Goal: Task Accomplishment & Management: Use online tool/utility

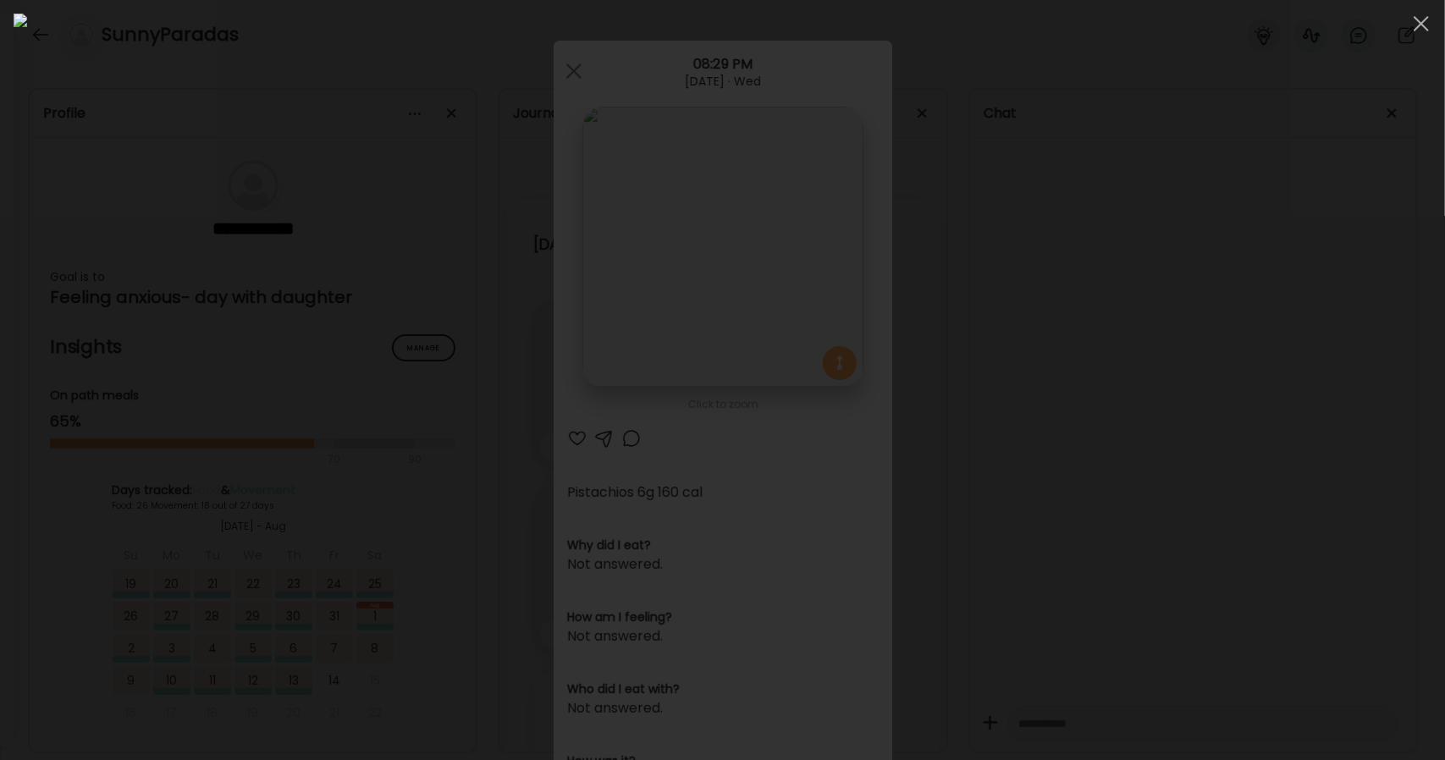
click at [1430, 31] on div at bounding box center [1422, 24] width 34 height 34
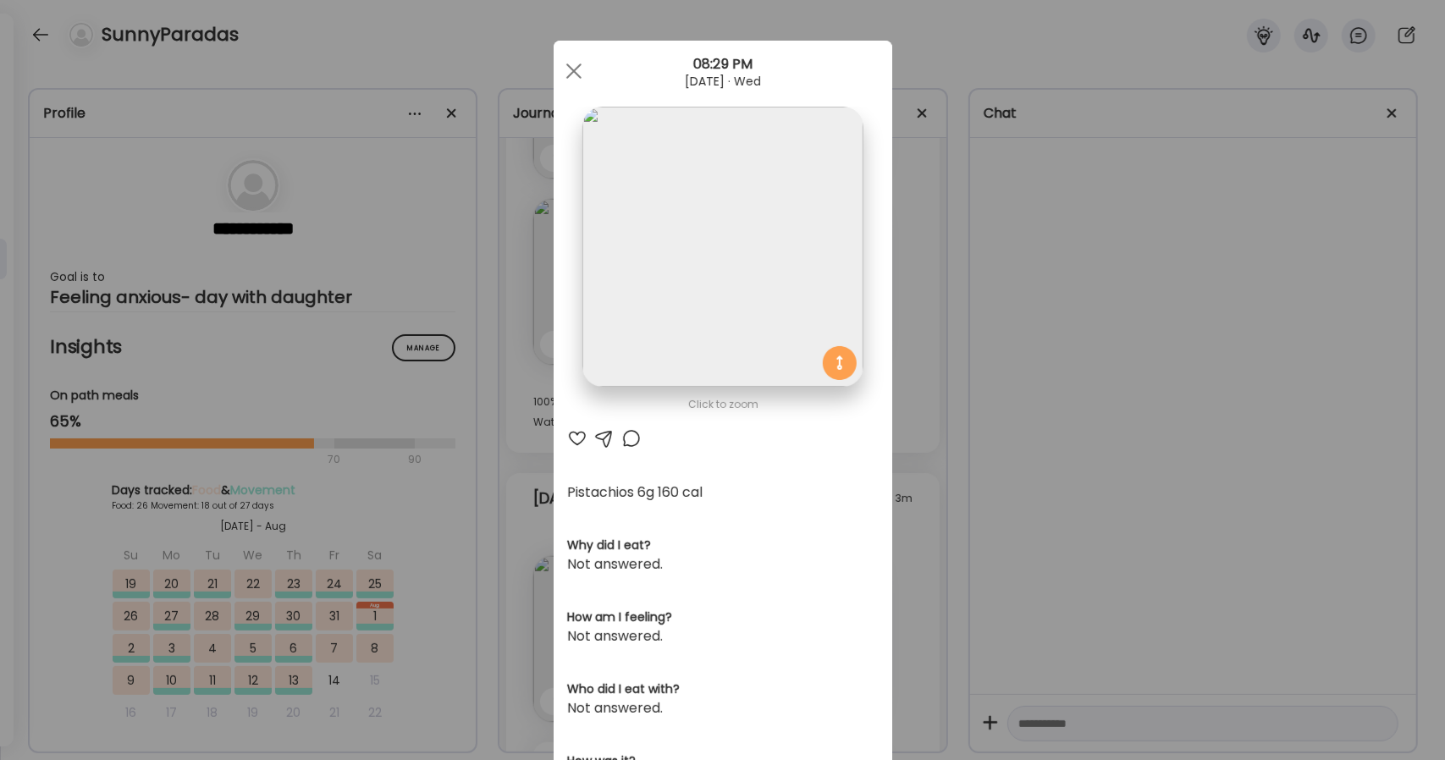
click at [47, 39] on div "Ate Coach Dashboard Wahoo! It’s official Take a moment to set up your Coach Pro…" at bounding box center [722, 380] width 1445 height 760
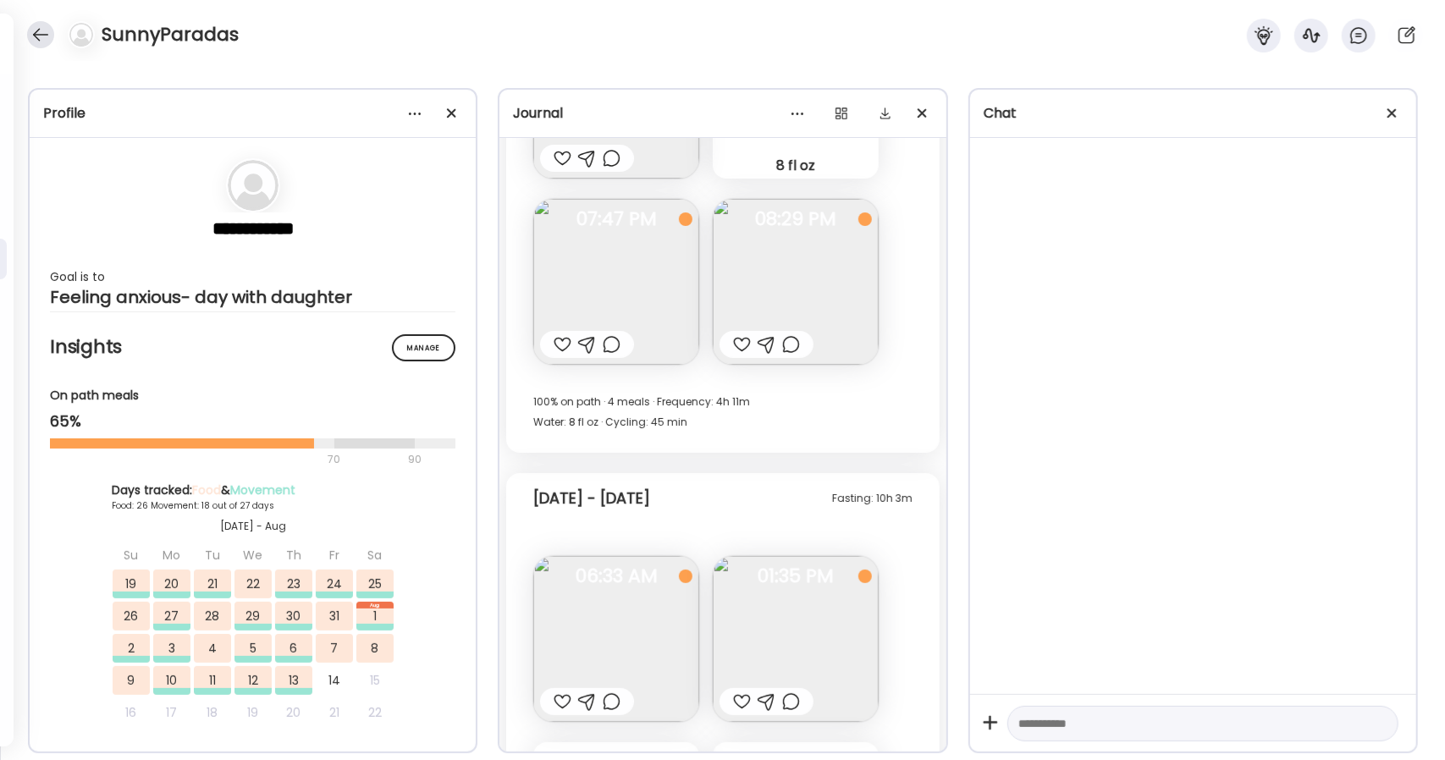
click at [37, 33] on div at bounding box center [40, 34] width 27 height 27
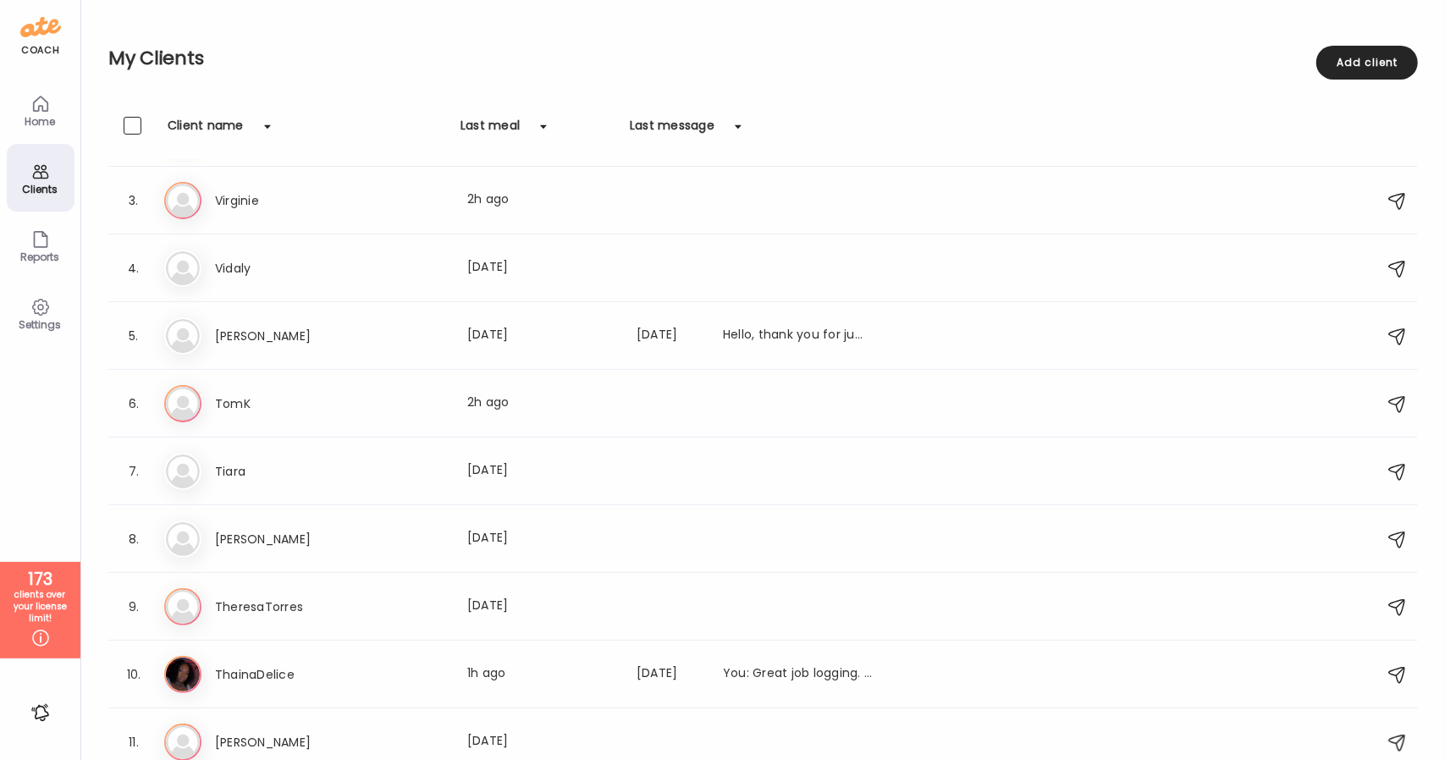
scroll to position [0, 0]
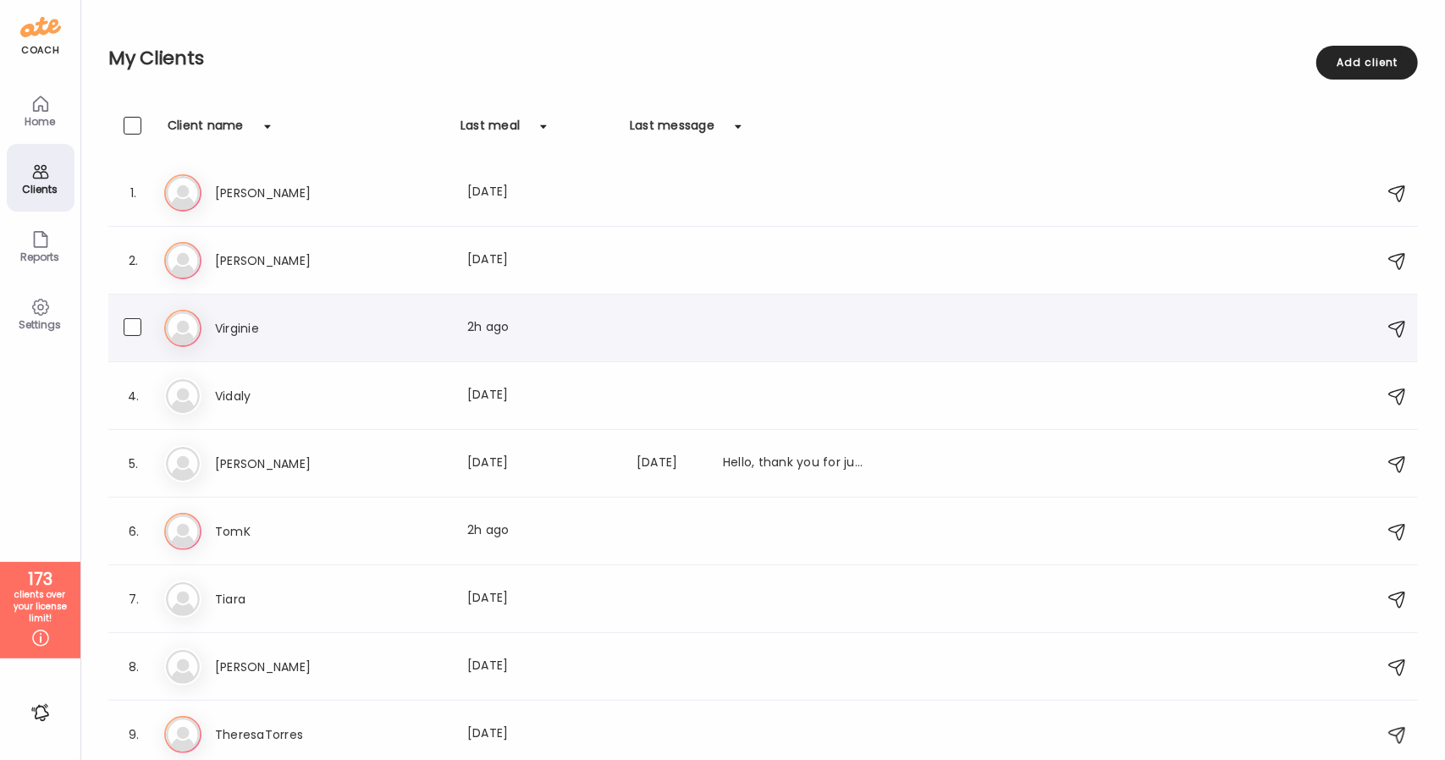
click at [293, 346] on div "3. Vi [PERSON_NAME] Last meal: 2h ago" at bounding box center [763, 329] width 1310 height 68
click at [240, 339] on div "Vi [PERSON_NAME] Last meal: 2h ago" at bounding box center [765, 328] width 1203 height 37
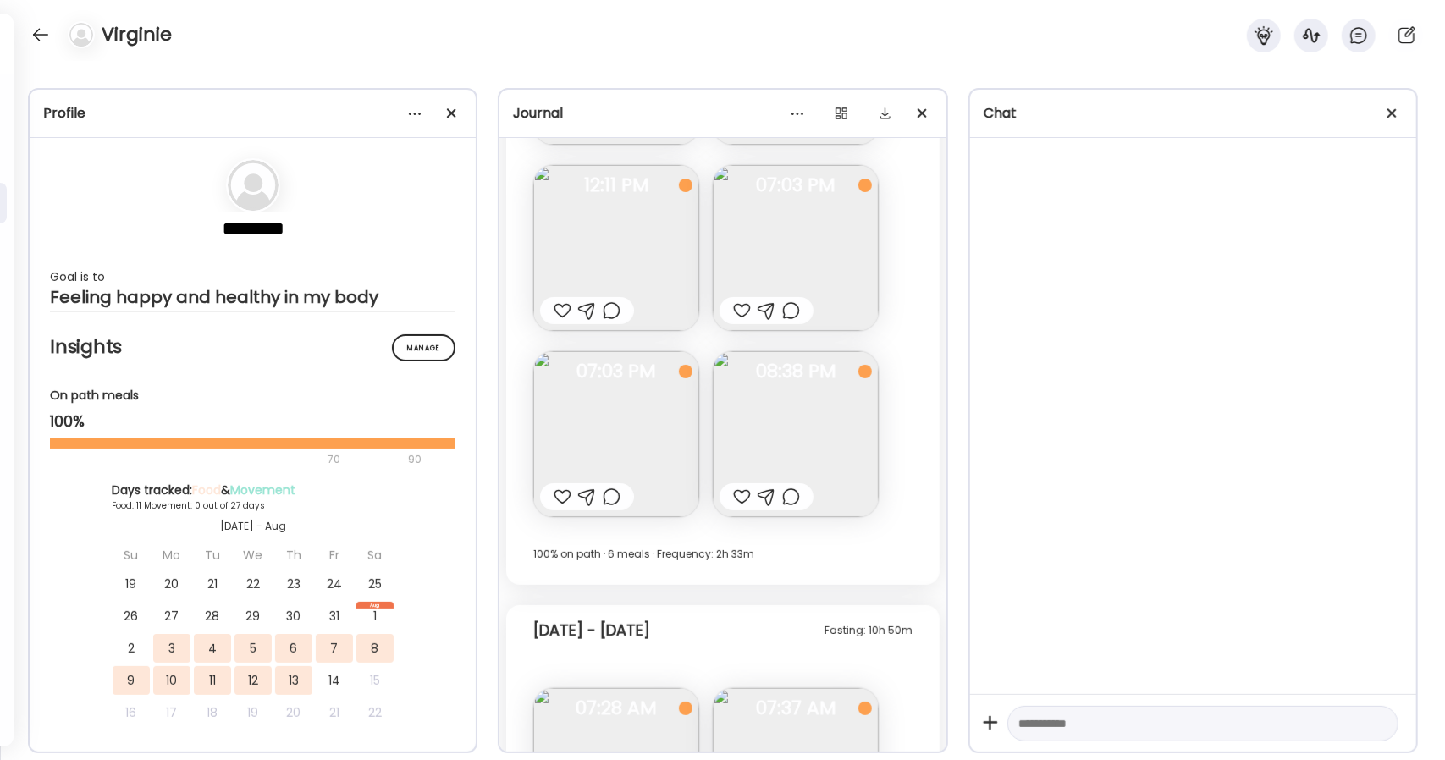
scroll to position [1705, 0]
click at [1394, 114] on span at bounding box center [1392, 112] width 9 height 9
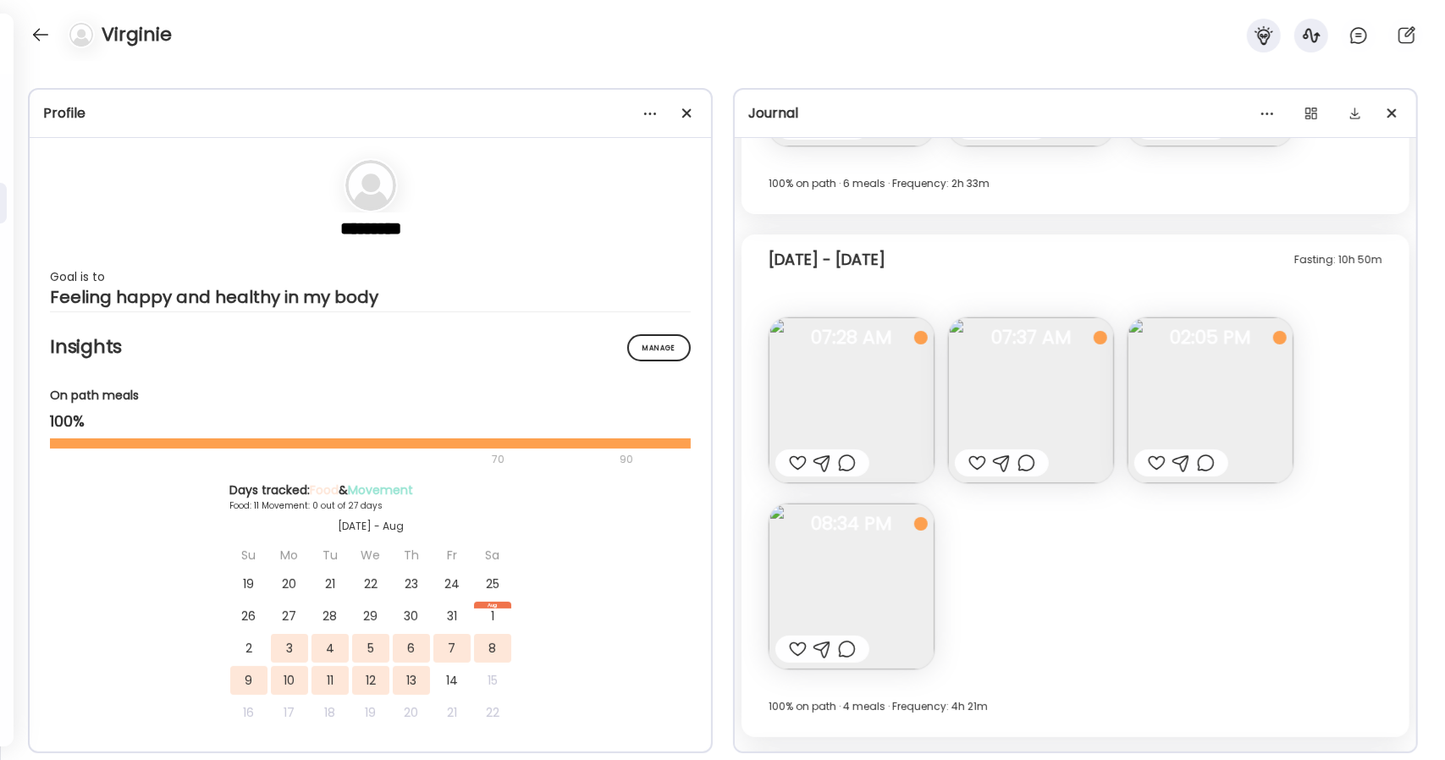
scroll to position [1519, 0]
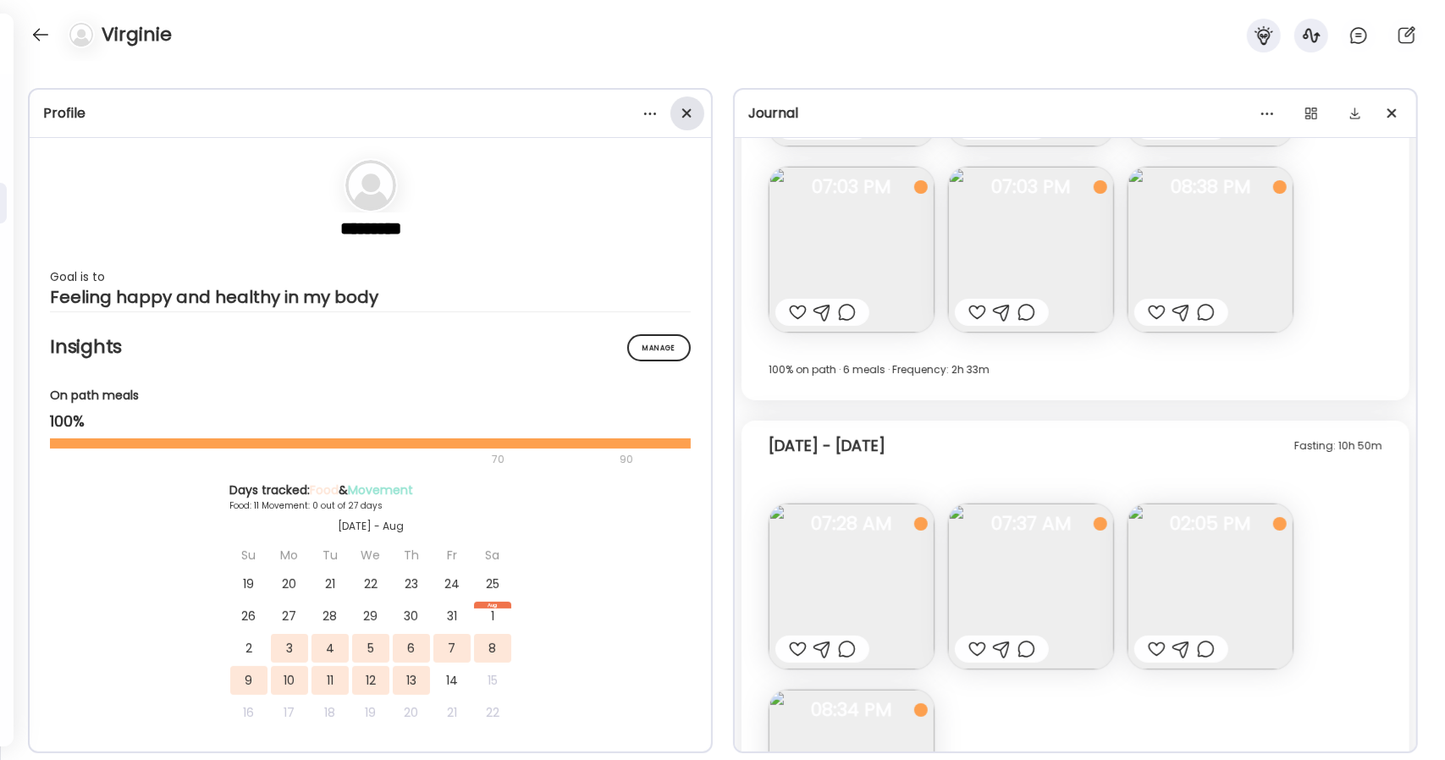
click at [685, 115] on span at bounding box center [686, 112] width 9 height 9
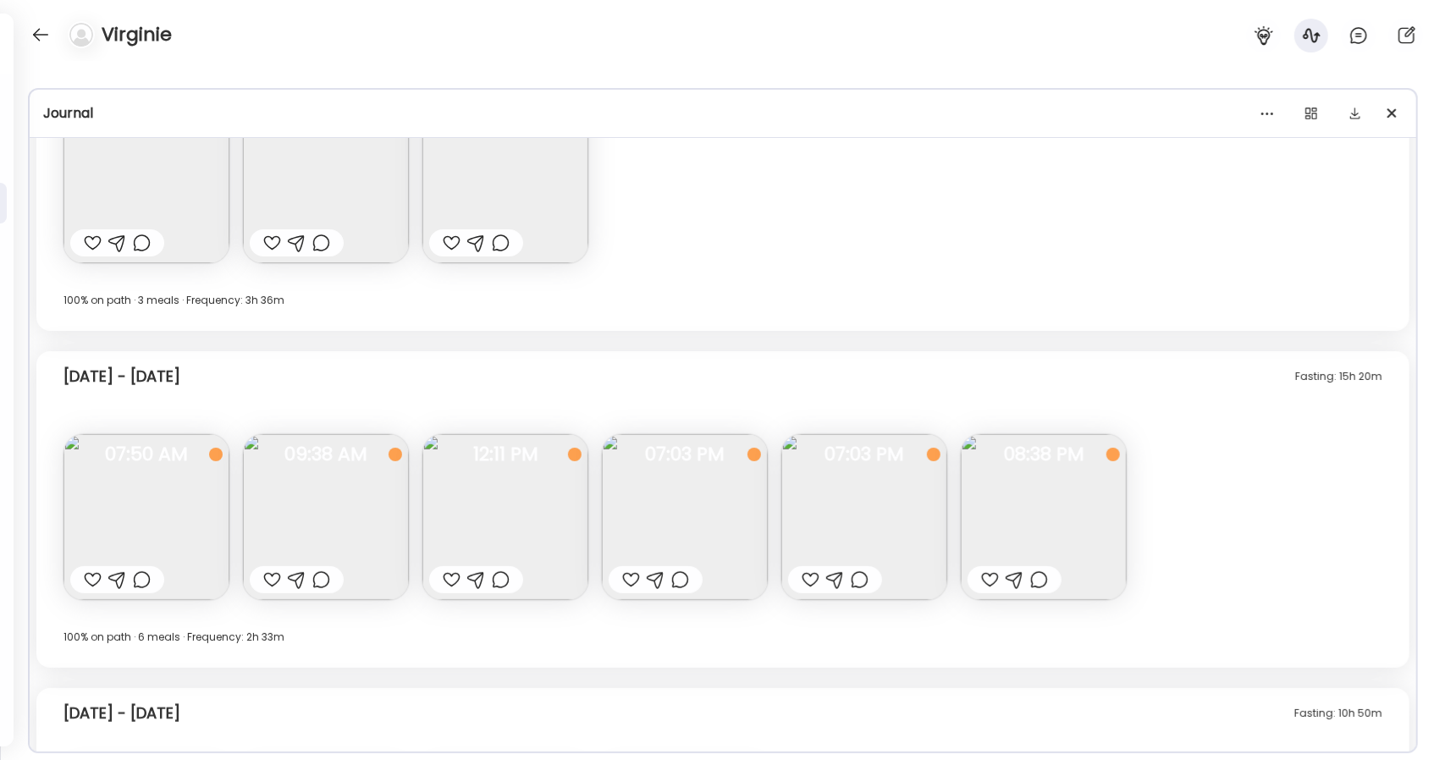
scroll to position [880, 0]
click at [484, 526] on img at bounding box center [505, 516] width 166 height 166
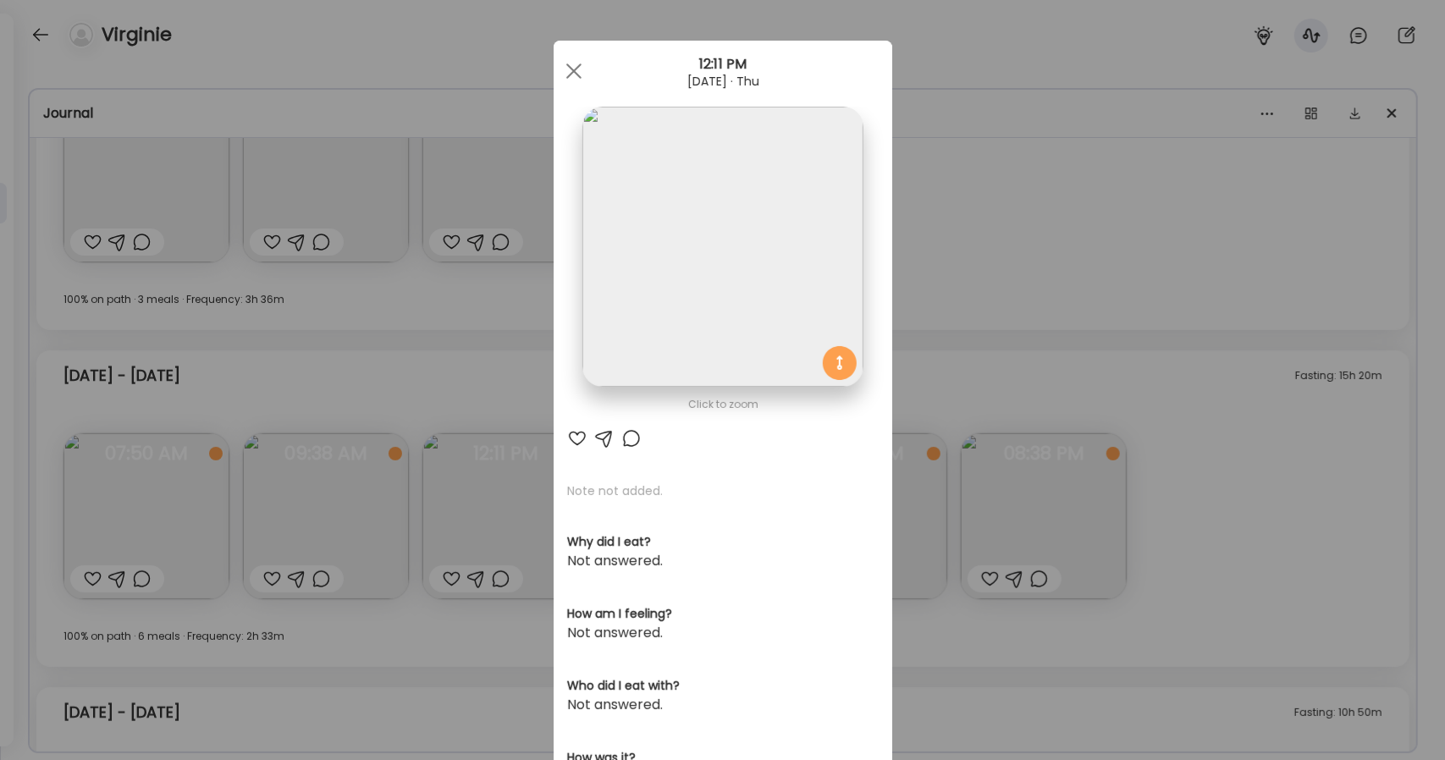
click at [703, 336] on img at bounding box center [722, 247] width 280 height 280
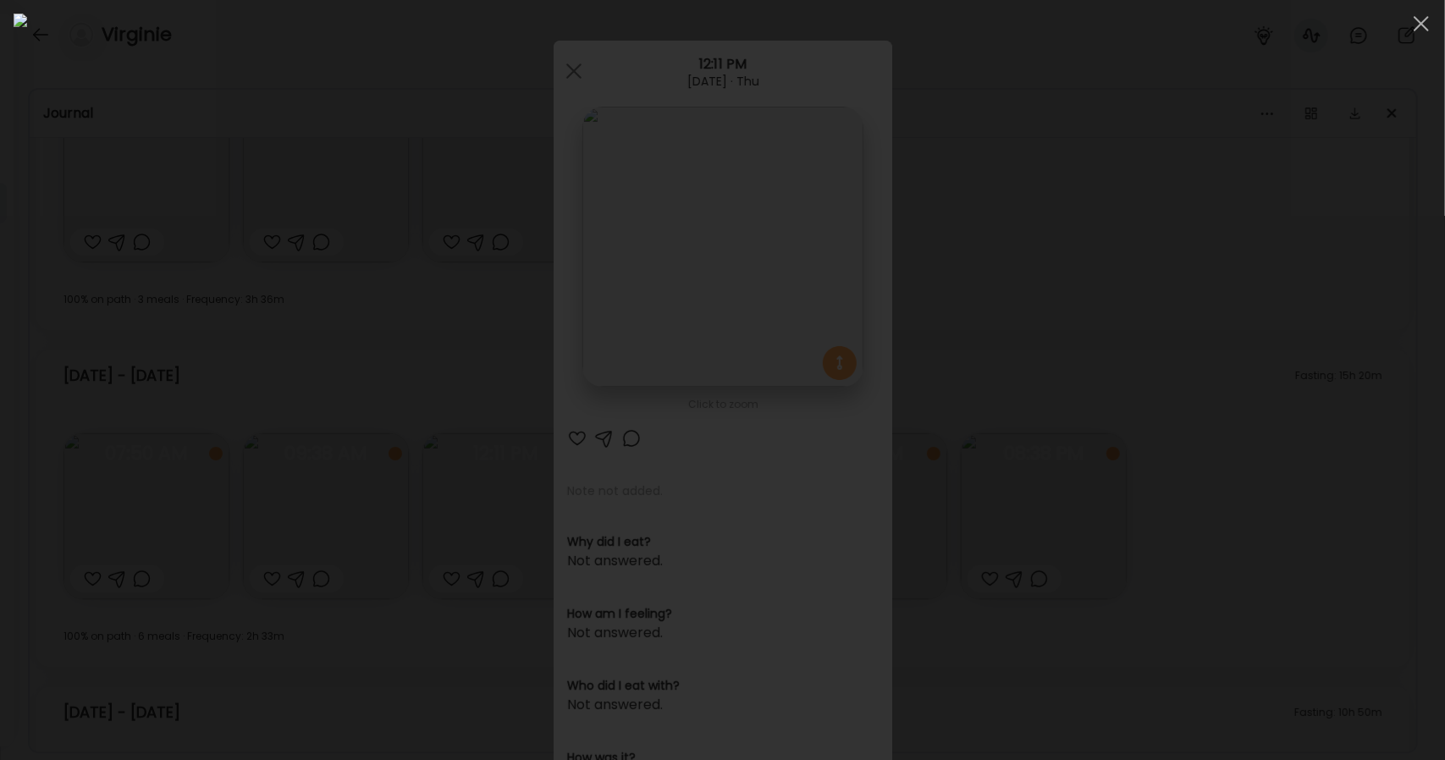
click at [1151, 304] on div at bounding box center [723, 380] width 1418 height 733
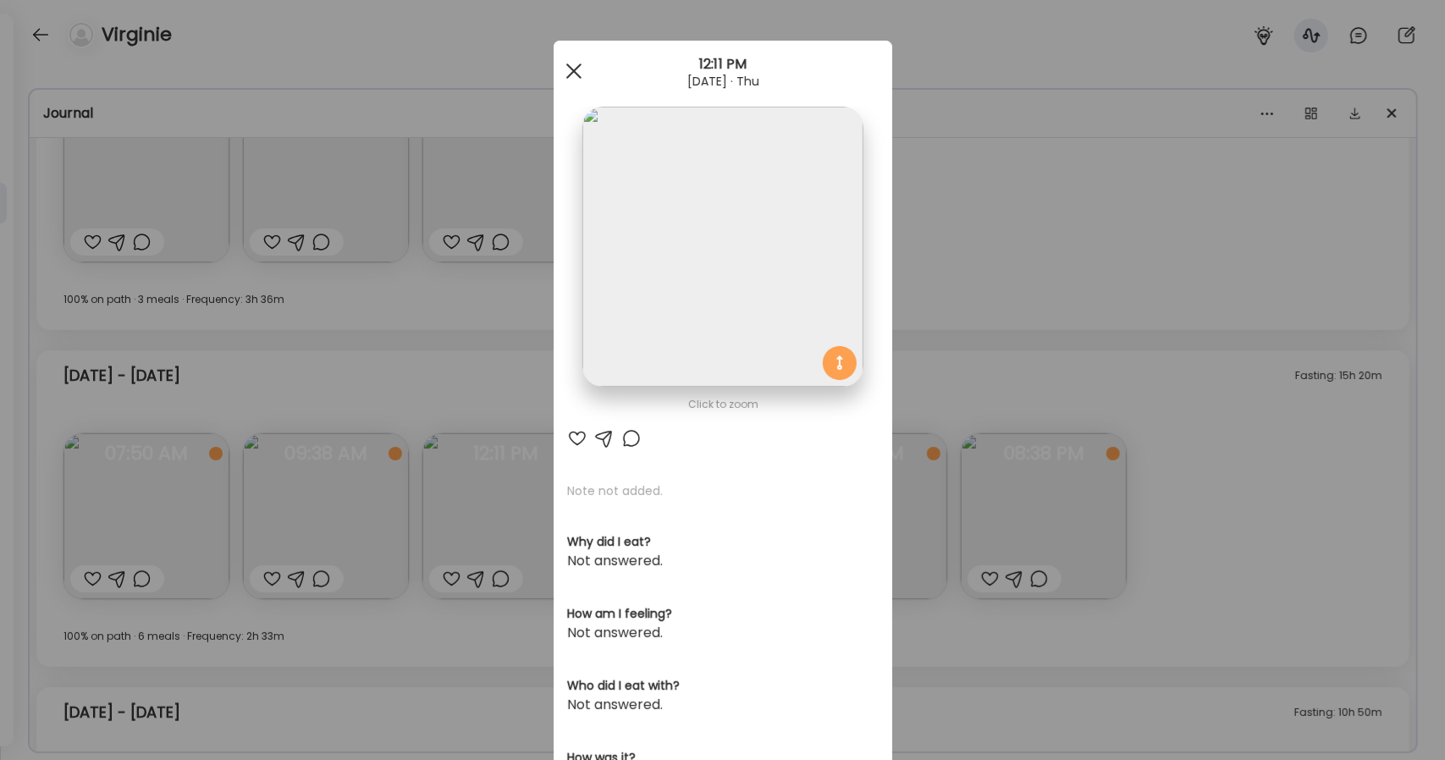
click at [558, 75] on div at bounding box center [574, 71] width 34 height 34
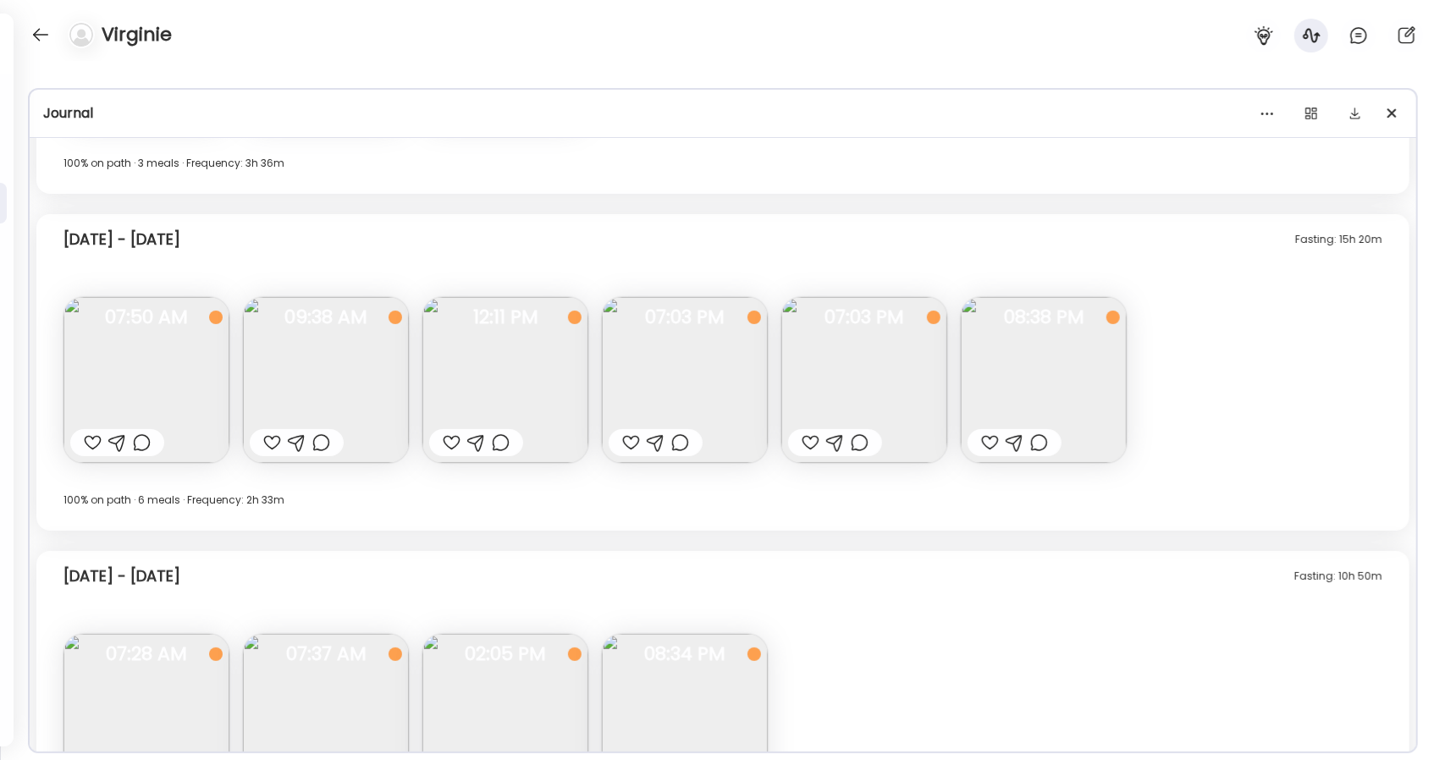
scroll to position [1017, 0]
click at [669, 367] on img at bounding box center [685, 379] width 166 height 166
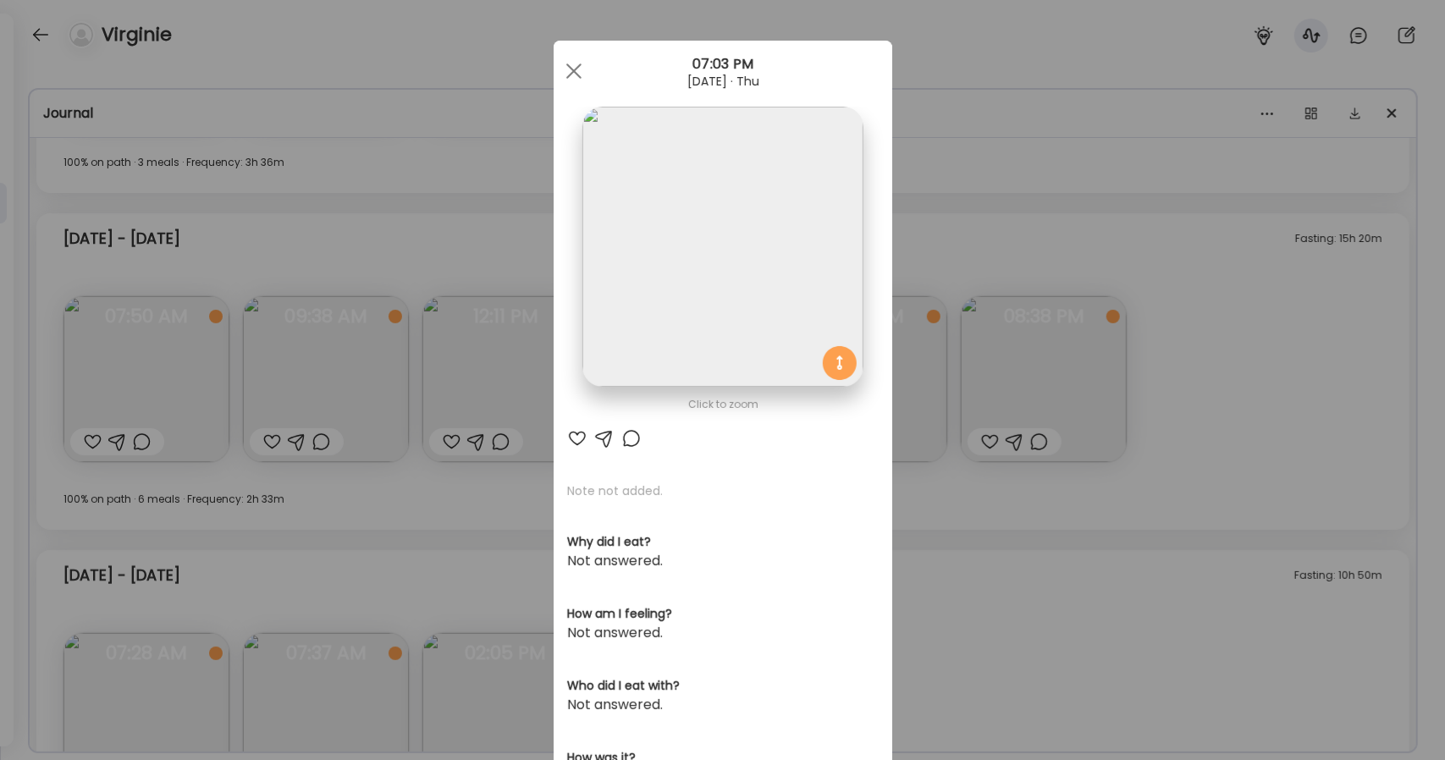
click at [682, 306] on img at bounding box center [722, 247] width 280 height 280
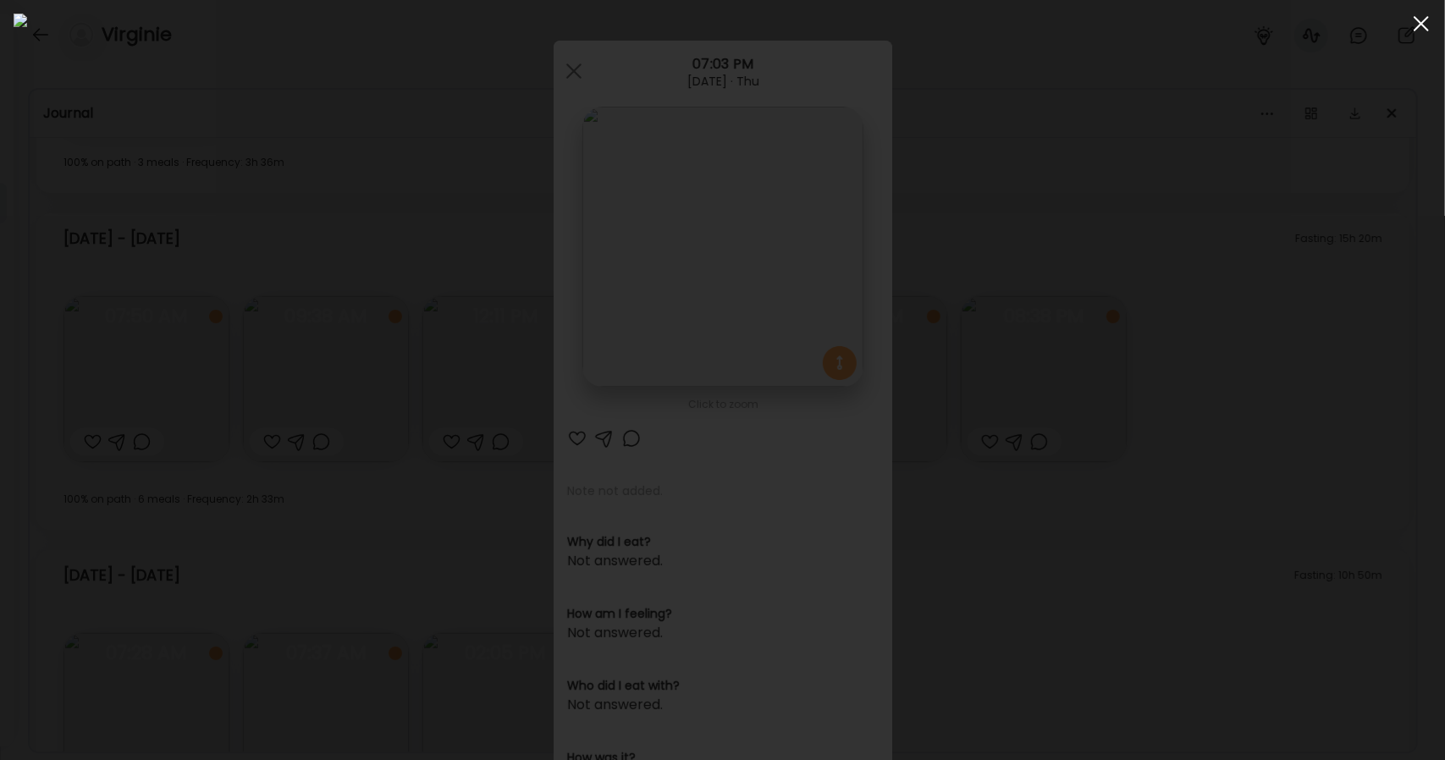
click at [1422, 22] on span at bounding box center [1421, 23] width 15 height 15
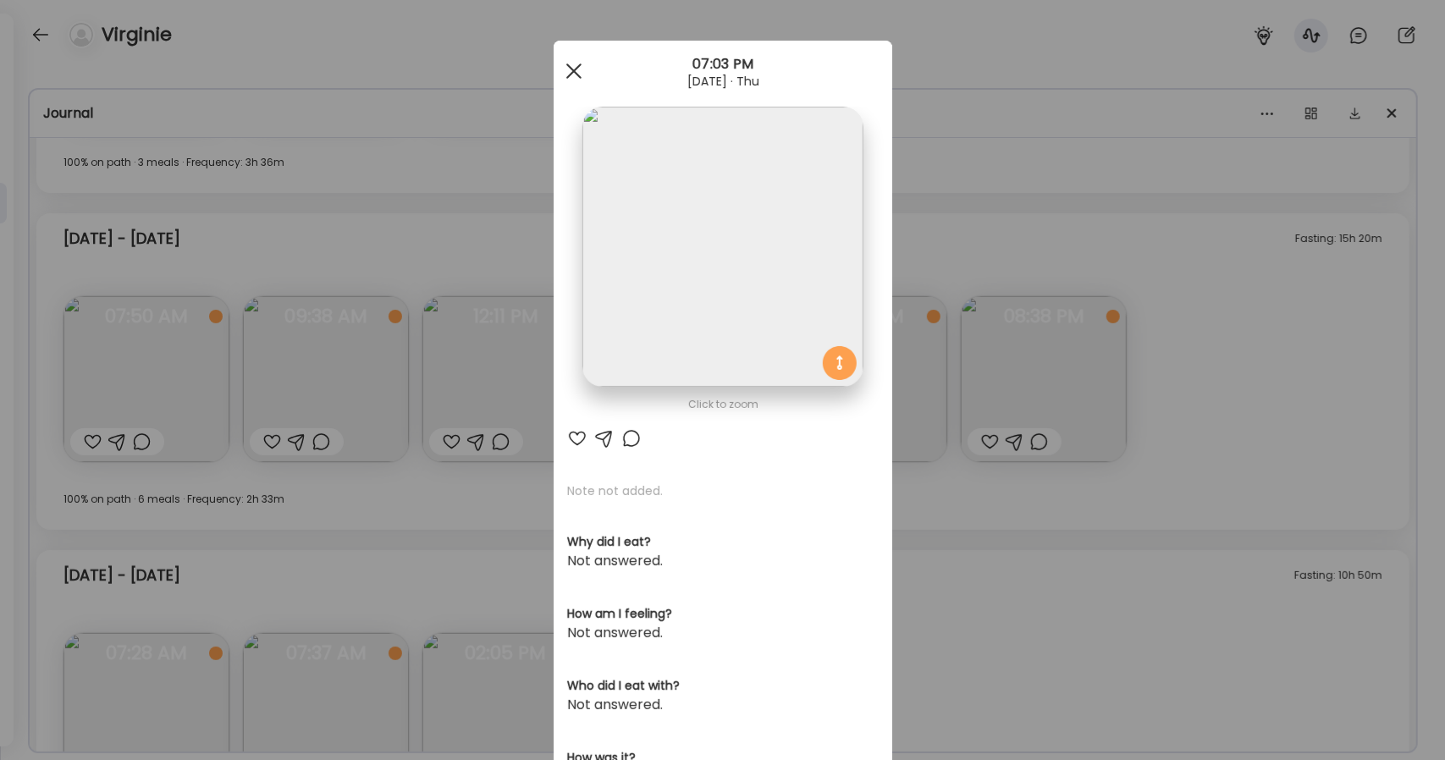
click at [569, 74] on span at bounding box center [573, 70] width 15 height 15
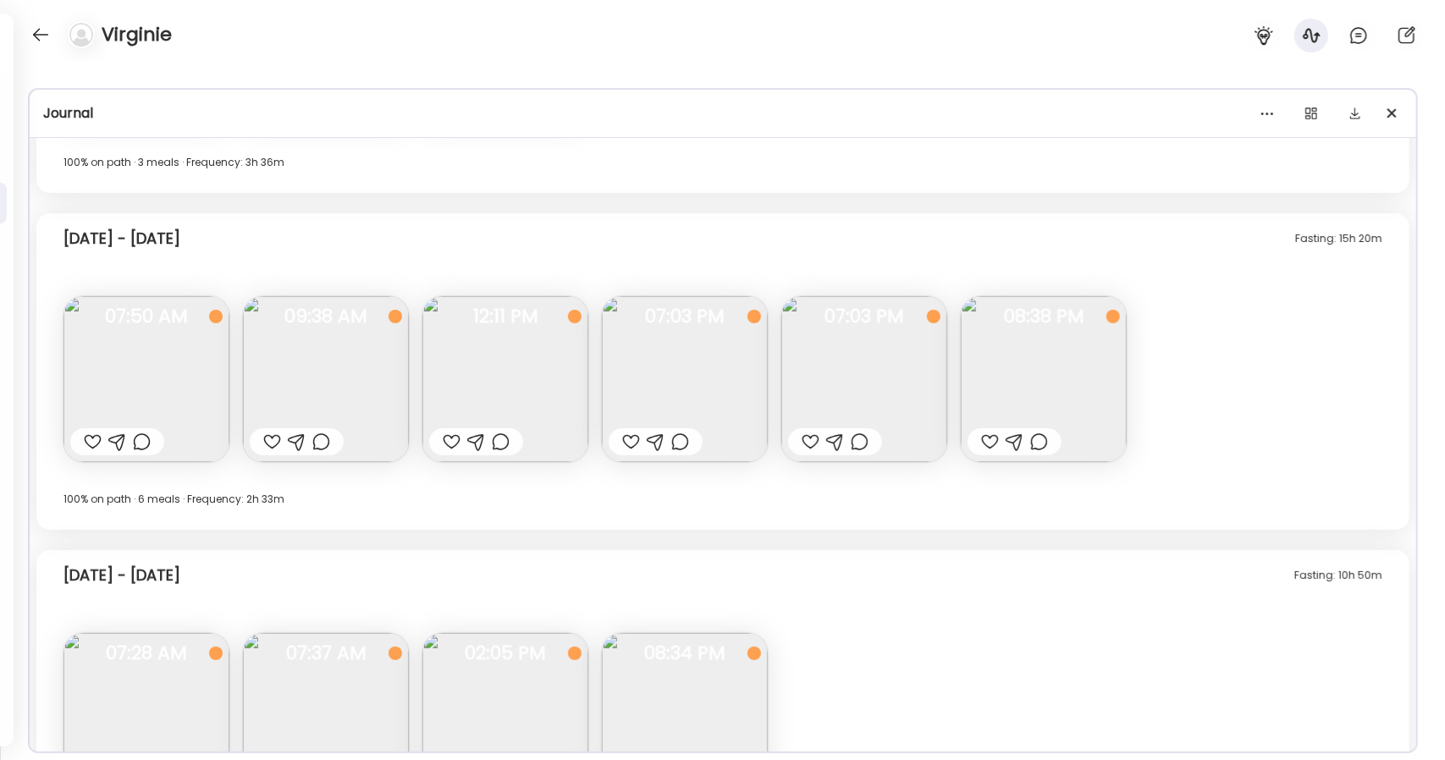
click at [846, 377] on img at bounding box center [864, 379] width 166 height 166
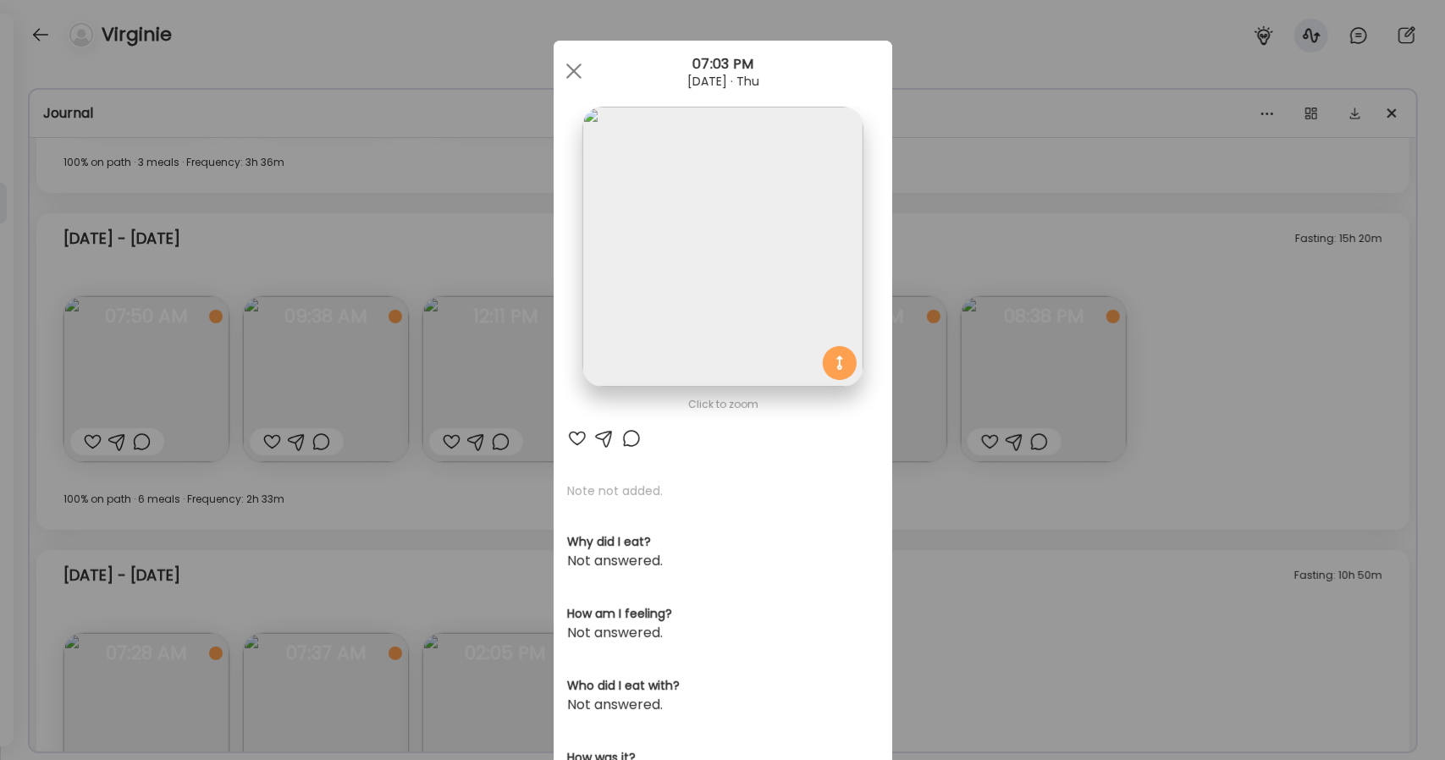
click at [757, 235] on img at bounding box center [722, 247] width 280 height 280
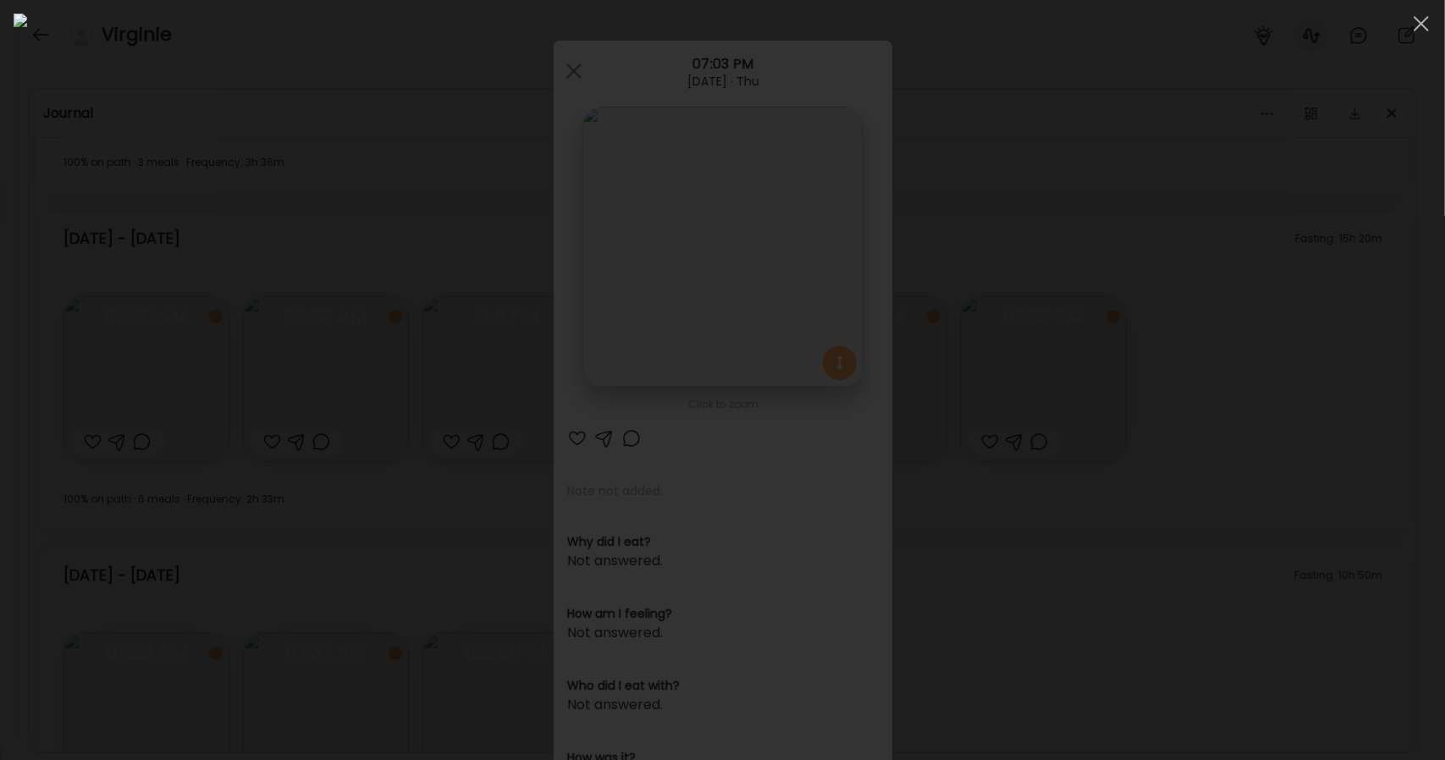
click at [754, 397] on img at bounding box center [723, 380] width 1418 height 733
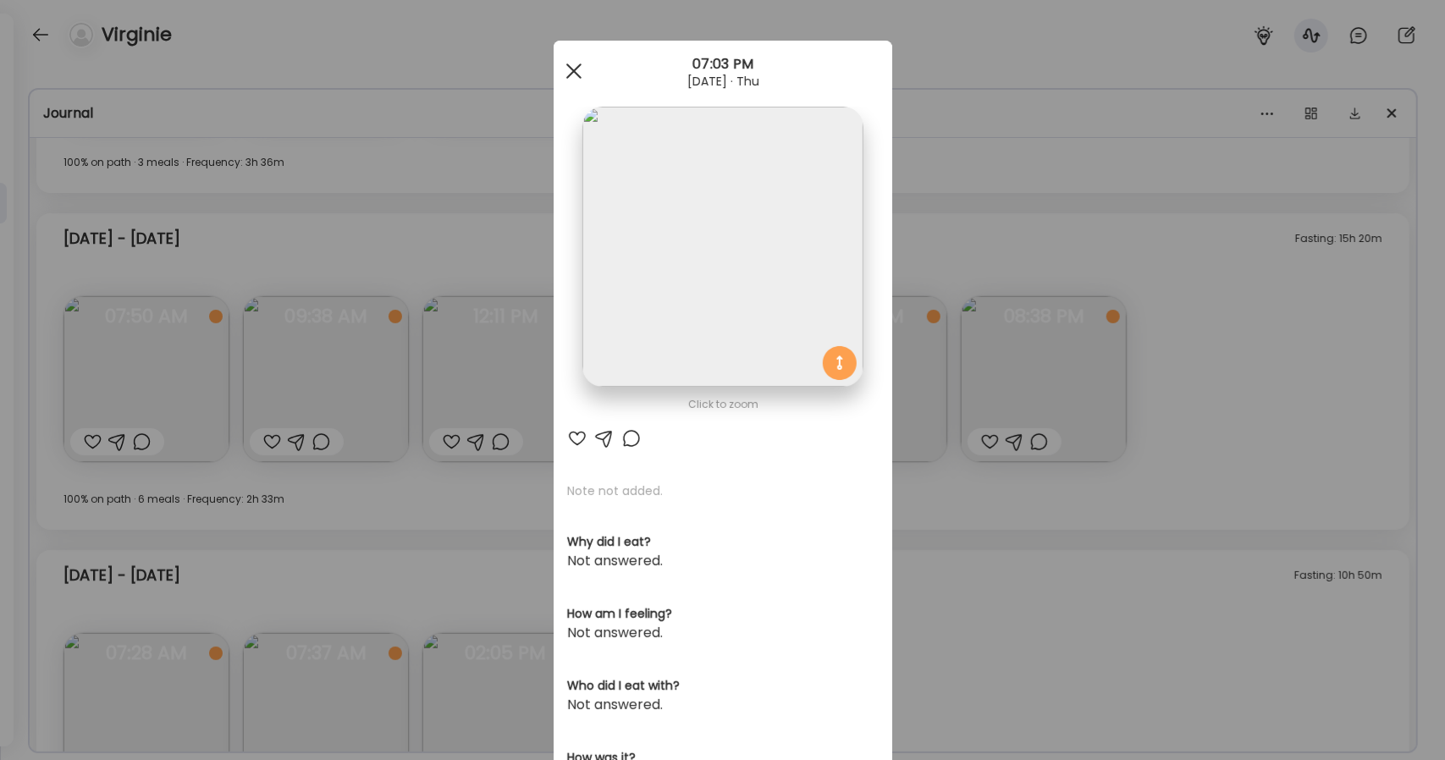
click at [573, 70] on div at bounding box center [574, 71] width 34 height 34
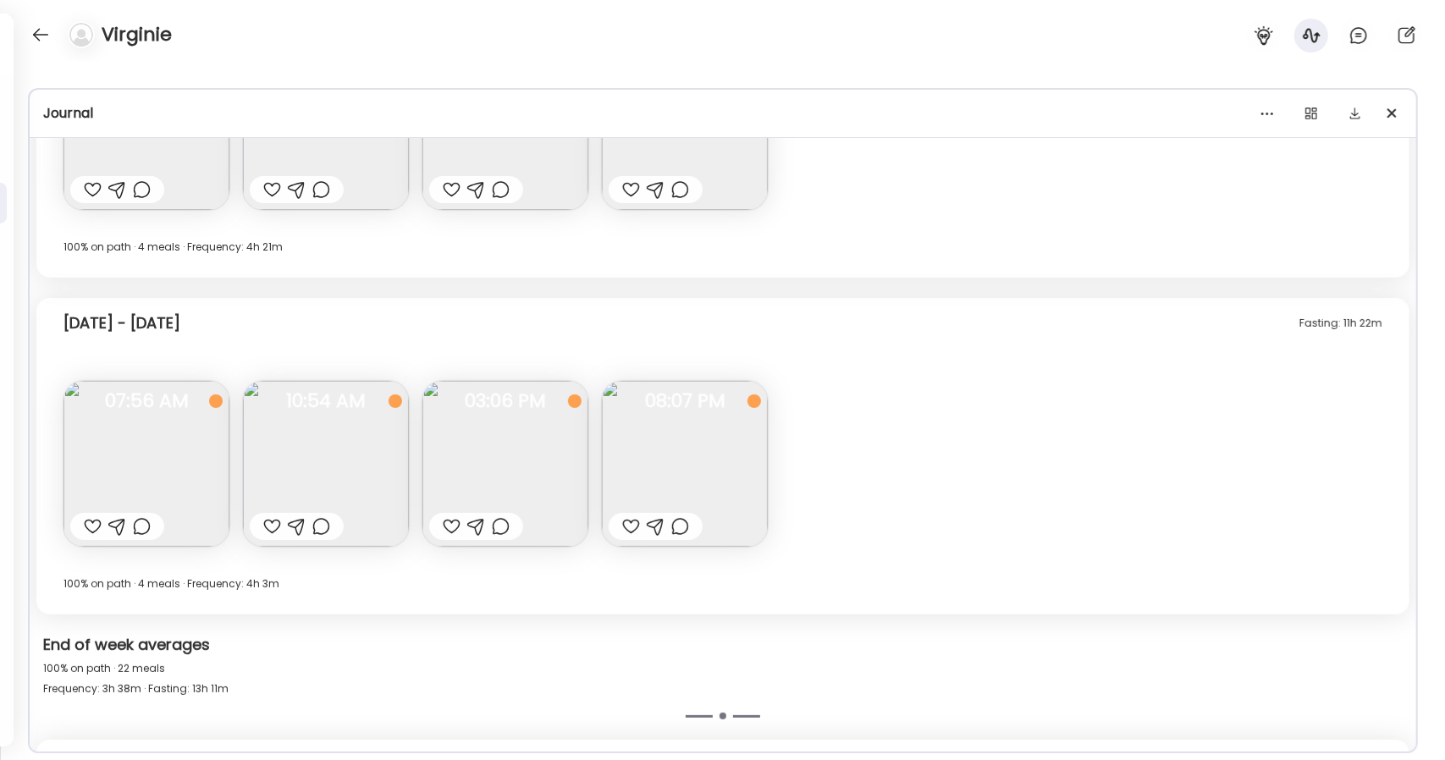
scroll to position [1609, 0]
click at [728, 456] on img at bounding box center [685, 461] width 166 height 166
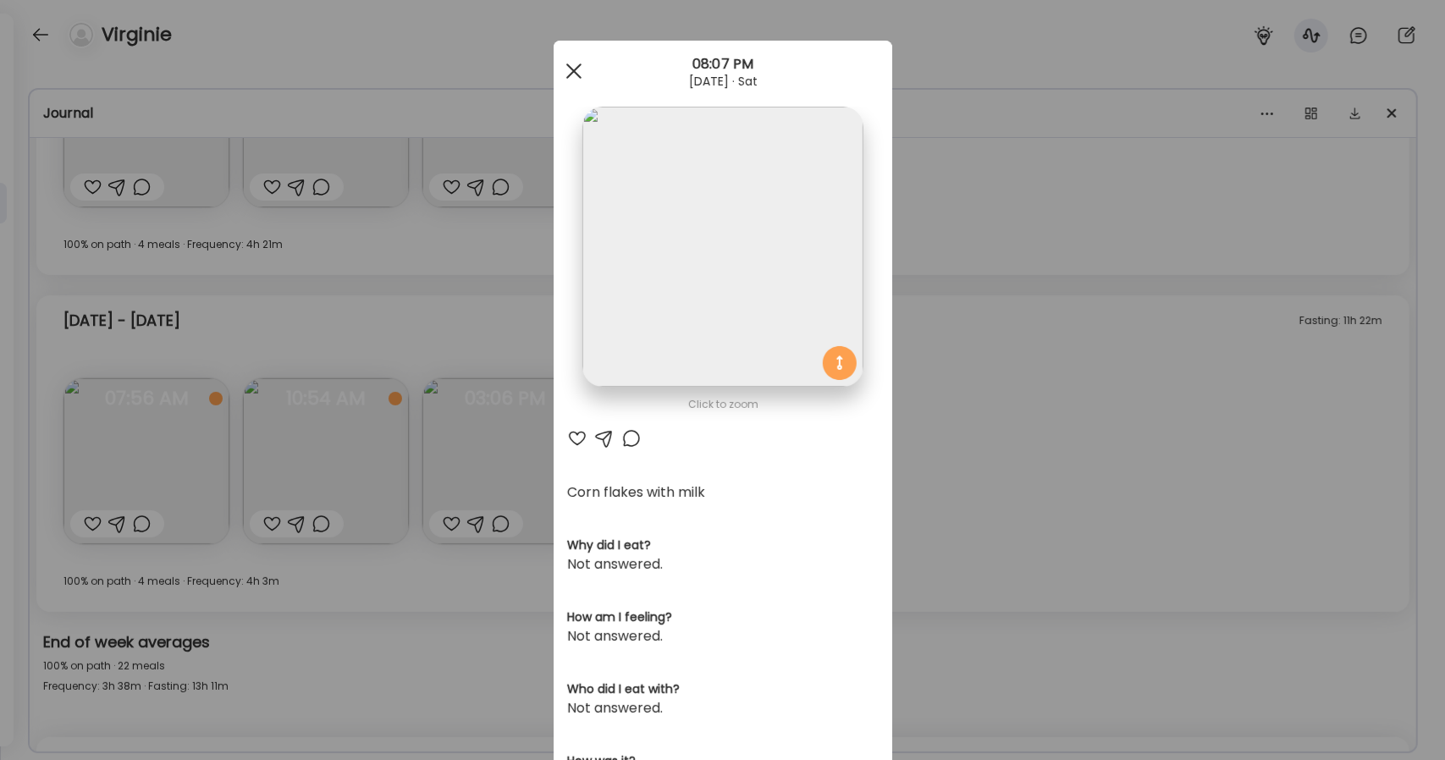
click at [567, 62] on div at bounding box center [574, 71] width 34 height 34
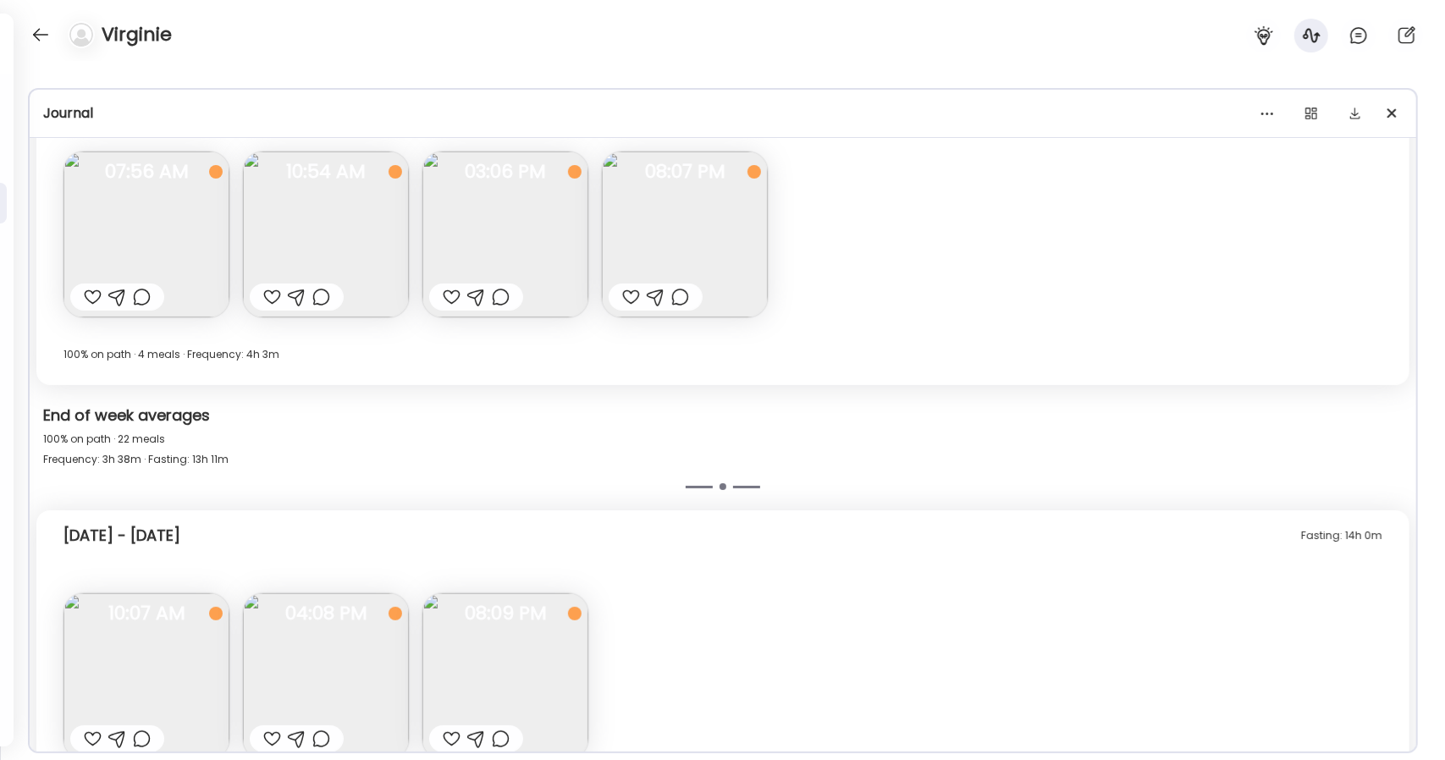
scroll to position [1847, 0]
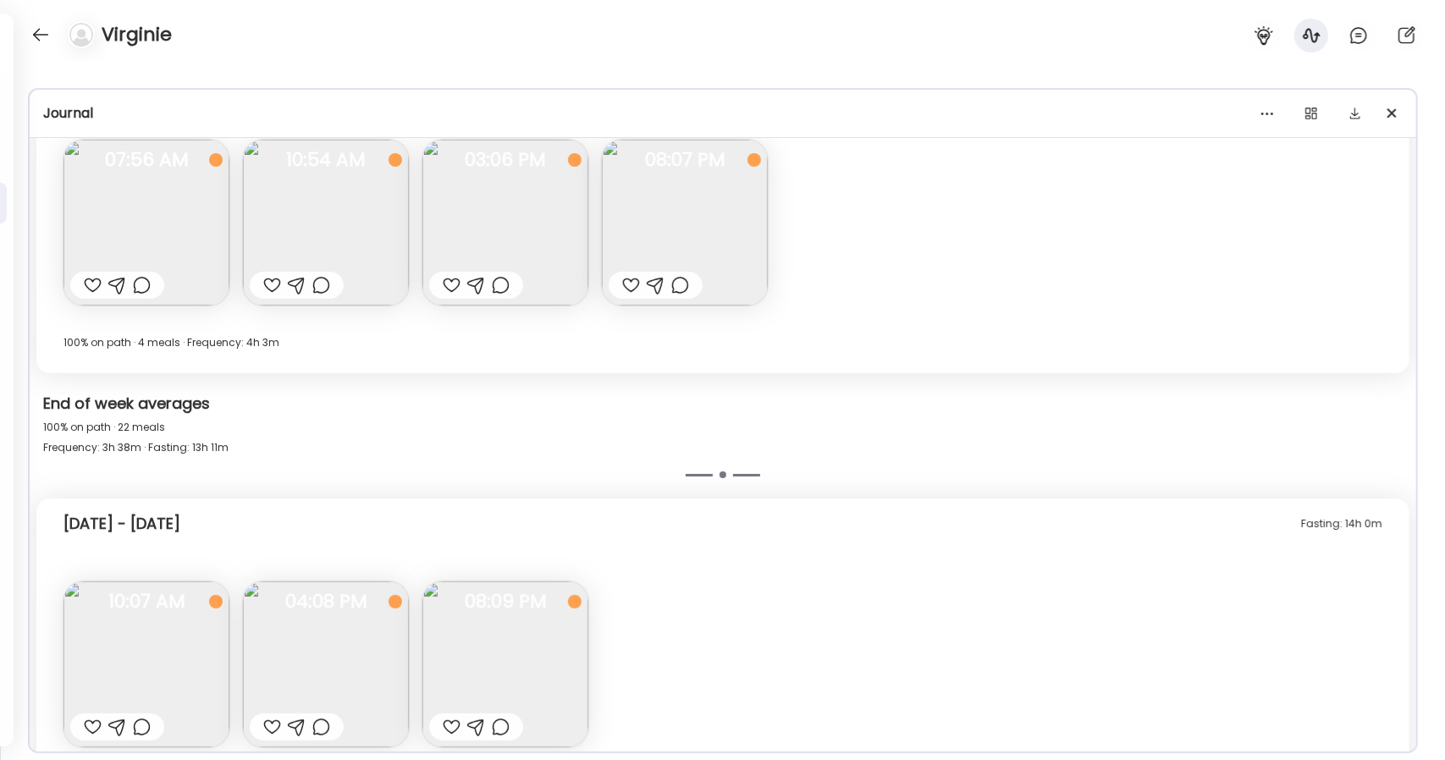
click at [206, 216] on img at bounding box center [146, 223] width 166 height 166
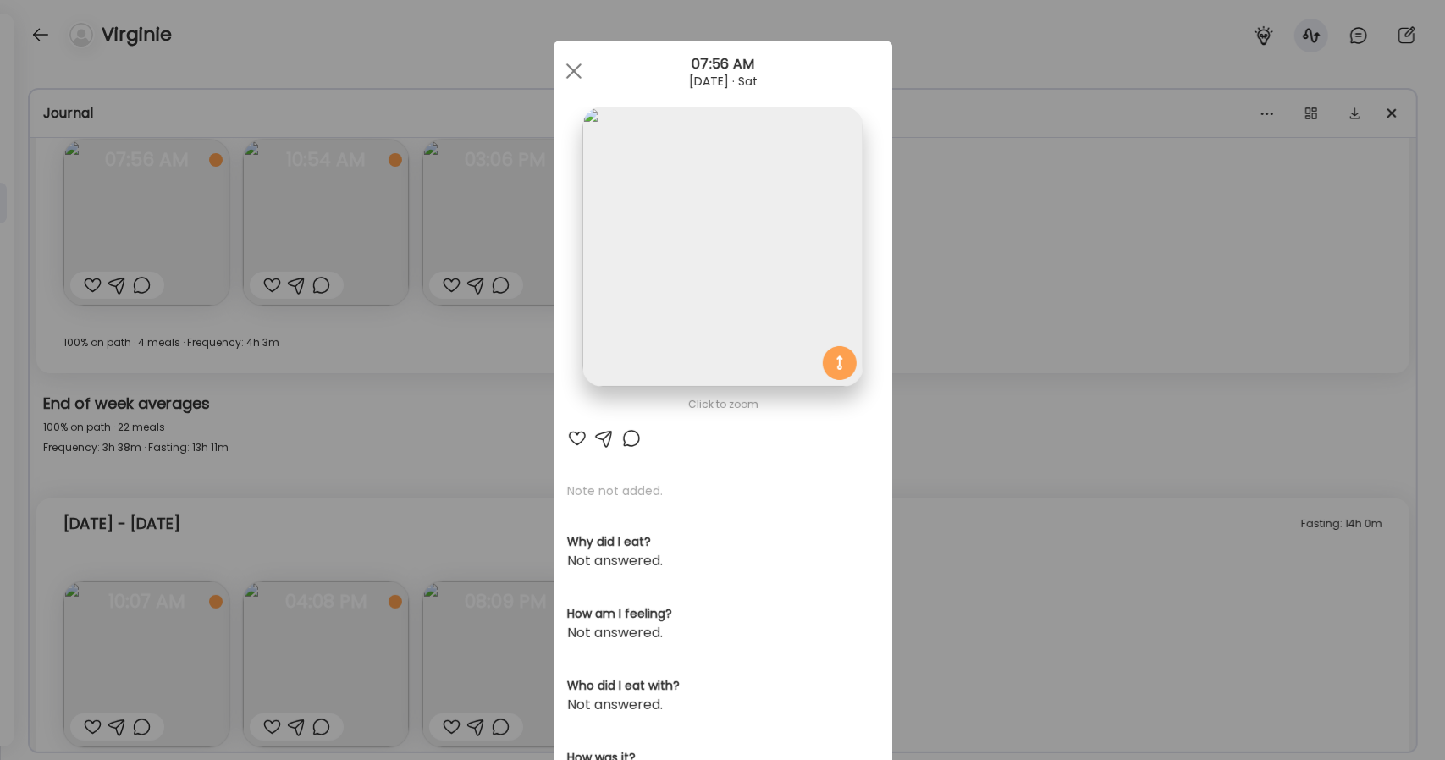
click at [693, 264] on img at bounding box center [722, 247] width 280 height 280
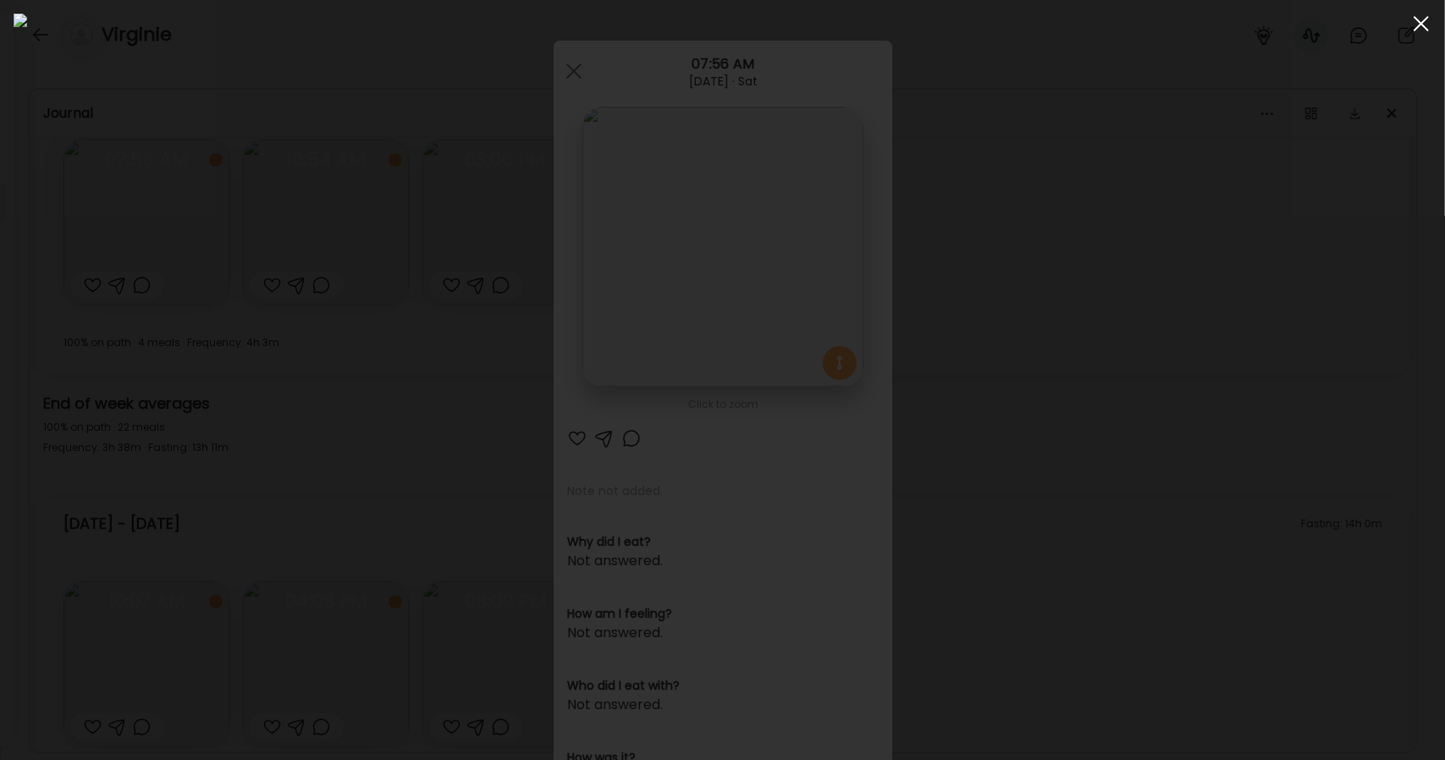
click at [1429, 16] on span at bounding box center [1421, 23] width 15 height 15
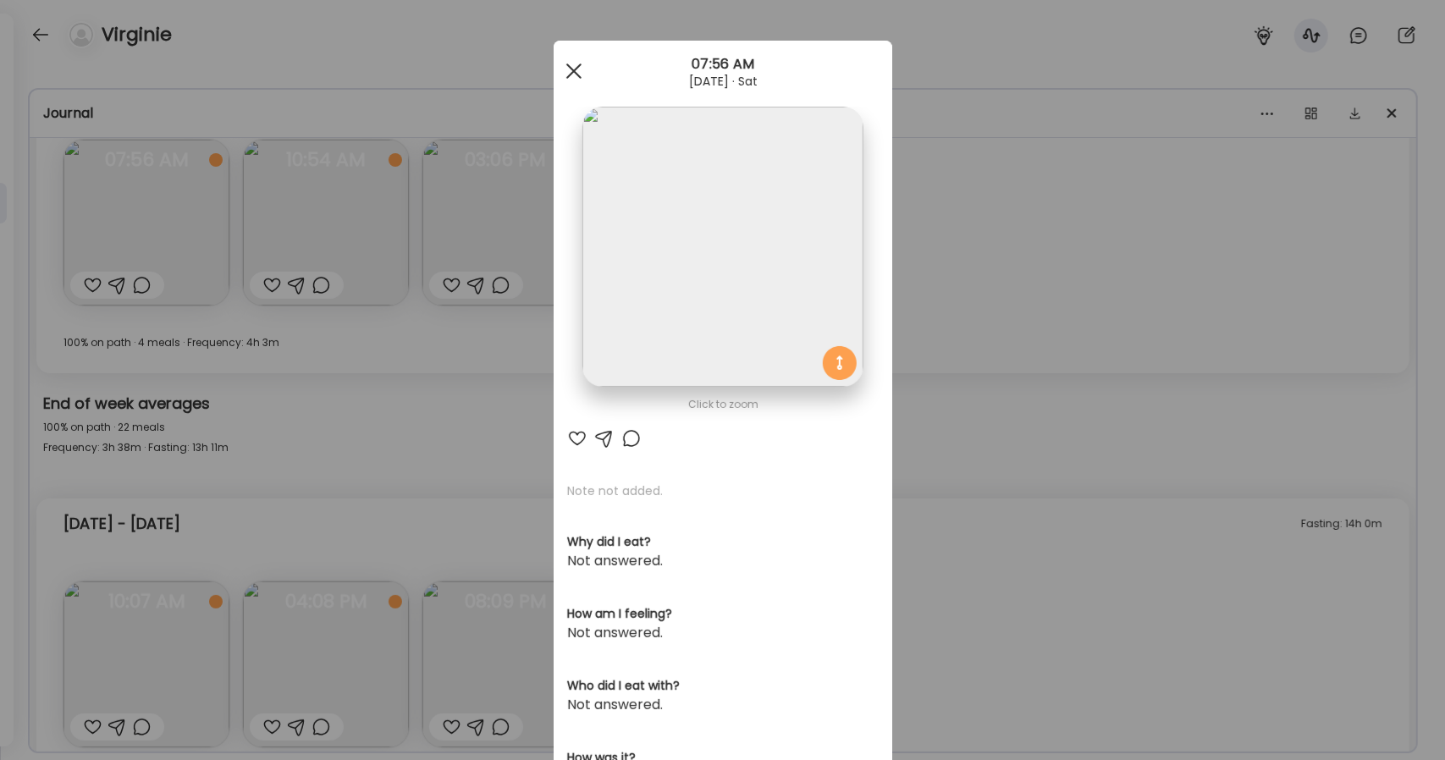
click at [562, 71] on div at bounding box center [574, 71] width 34 height 34
